Goal: Task Accomplishment & Management: Use online tool/utility

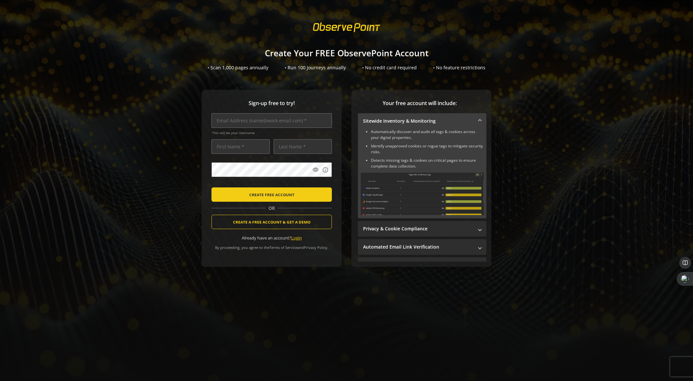
click at [298, 237] on link "Login" at bounding box center [296, 238] width 11 height 6
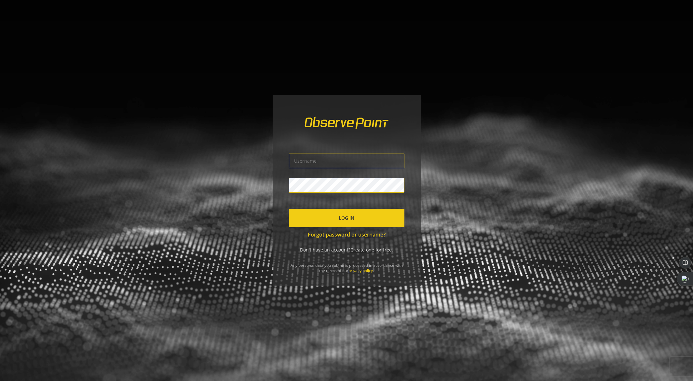
type input "[PERSON_NAME].[PERSON_NAME]"
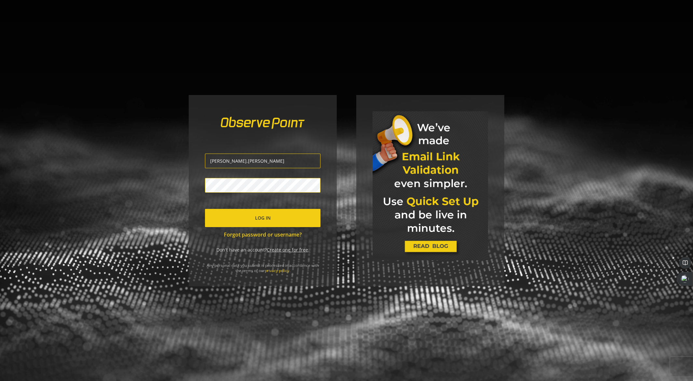
click at [250, 220] on span "submit" at bounding box center [263, 218] width 116 height 16
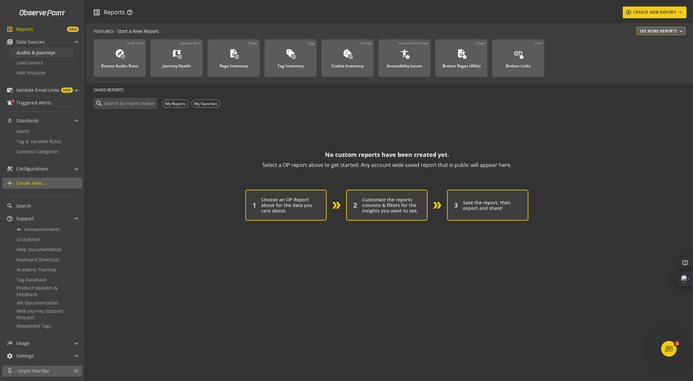
click at [49, 52] on span "Audits & Journeys" at bounding box center [36, 52] width 39 height 6
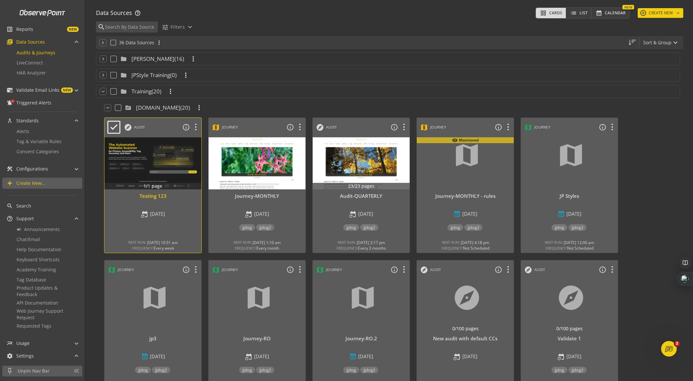
click at [157, 153] on div at bounding box center [153, 163] width 102 height 55
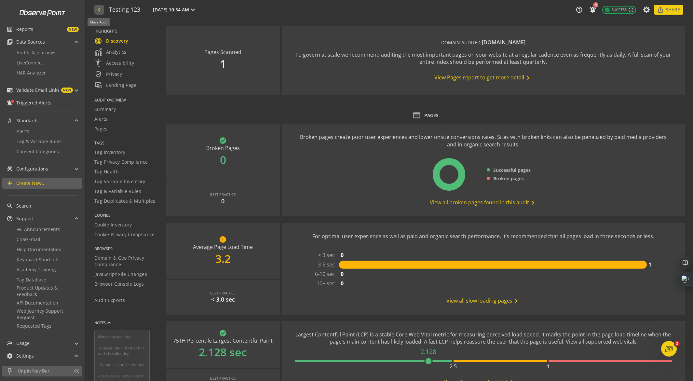
click at [101, 11] on mat-icon "navigate_before" at bounding box center [98, 10] width 7 height 8
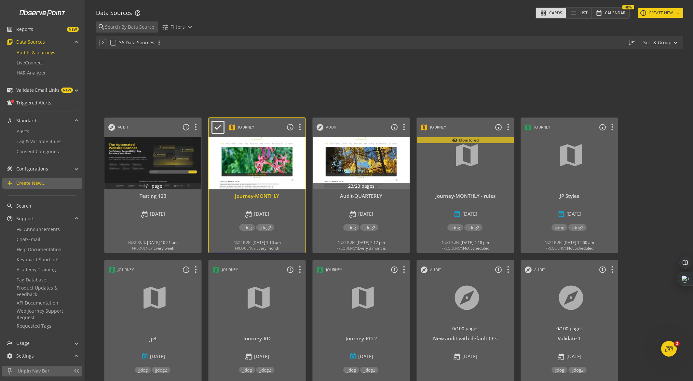
click at [267, 174] on div at bounding box center [257, 163] width 102 height 55
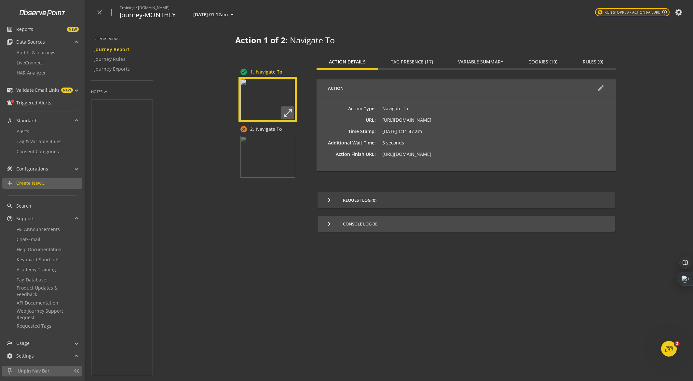
click at [357, 197] on span "keyboard_arrow_right Request Log (0)" at bounding box center [464, 200] width 279 height 8
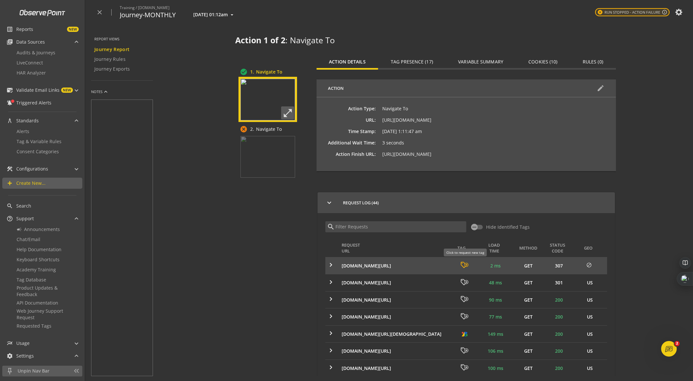
click at [466, 263] on icon at bounding box center [464, 265] width 7 height 6
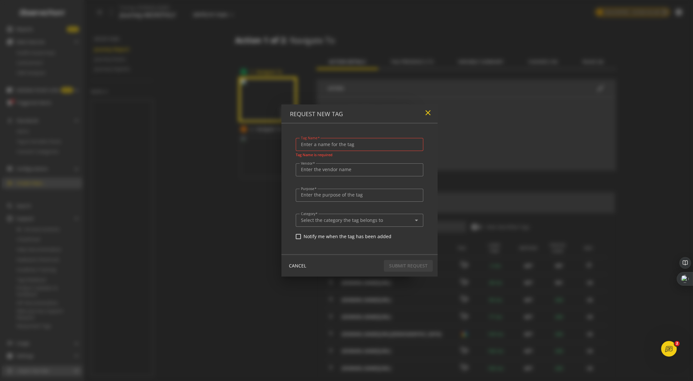
click at [430, 112] on mat-icon "close" at bounding box center [428, 112] width 9 height 9
